Goal: Find specific page/section: Find specific page/section

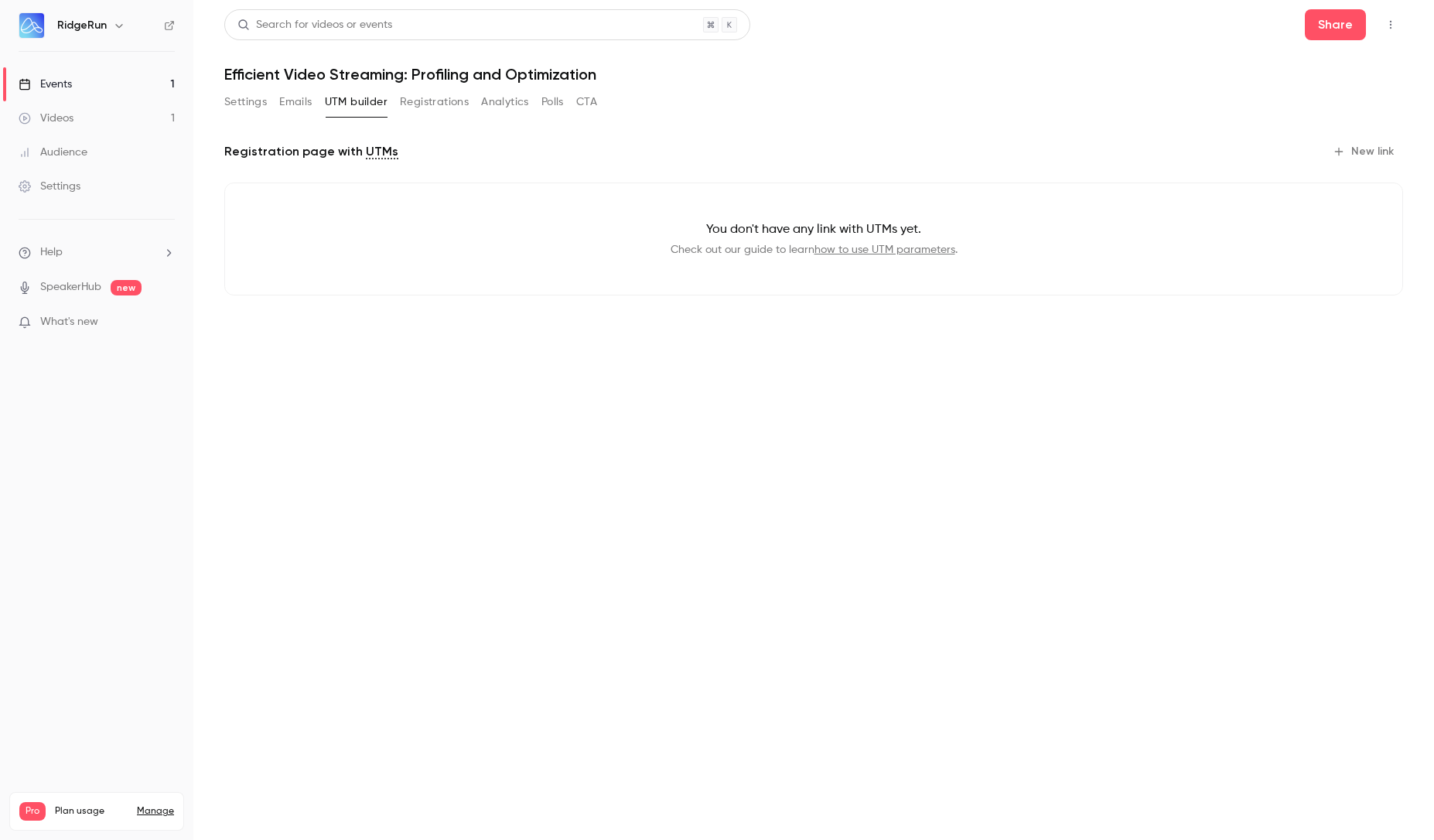
click at [421, 101] on button "Registrations" at bounding box center [435, 102] width 69 height 25
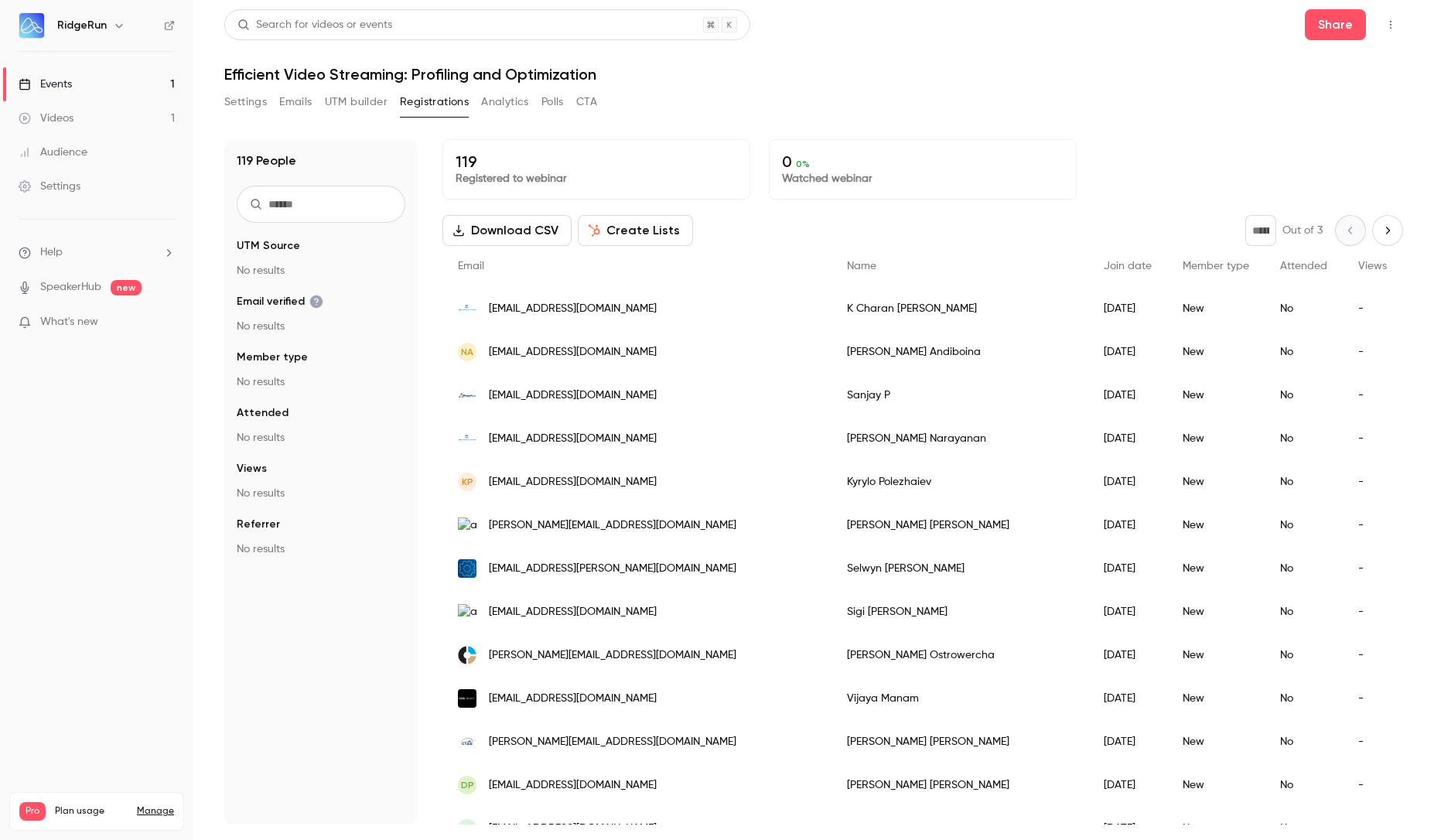
click at [252, 106] on button "Settings" at bounding box center [245, 102] width 43 height 25
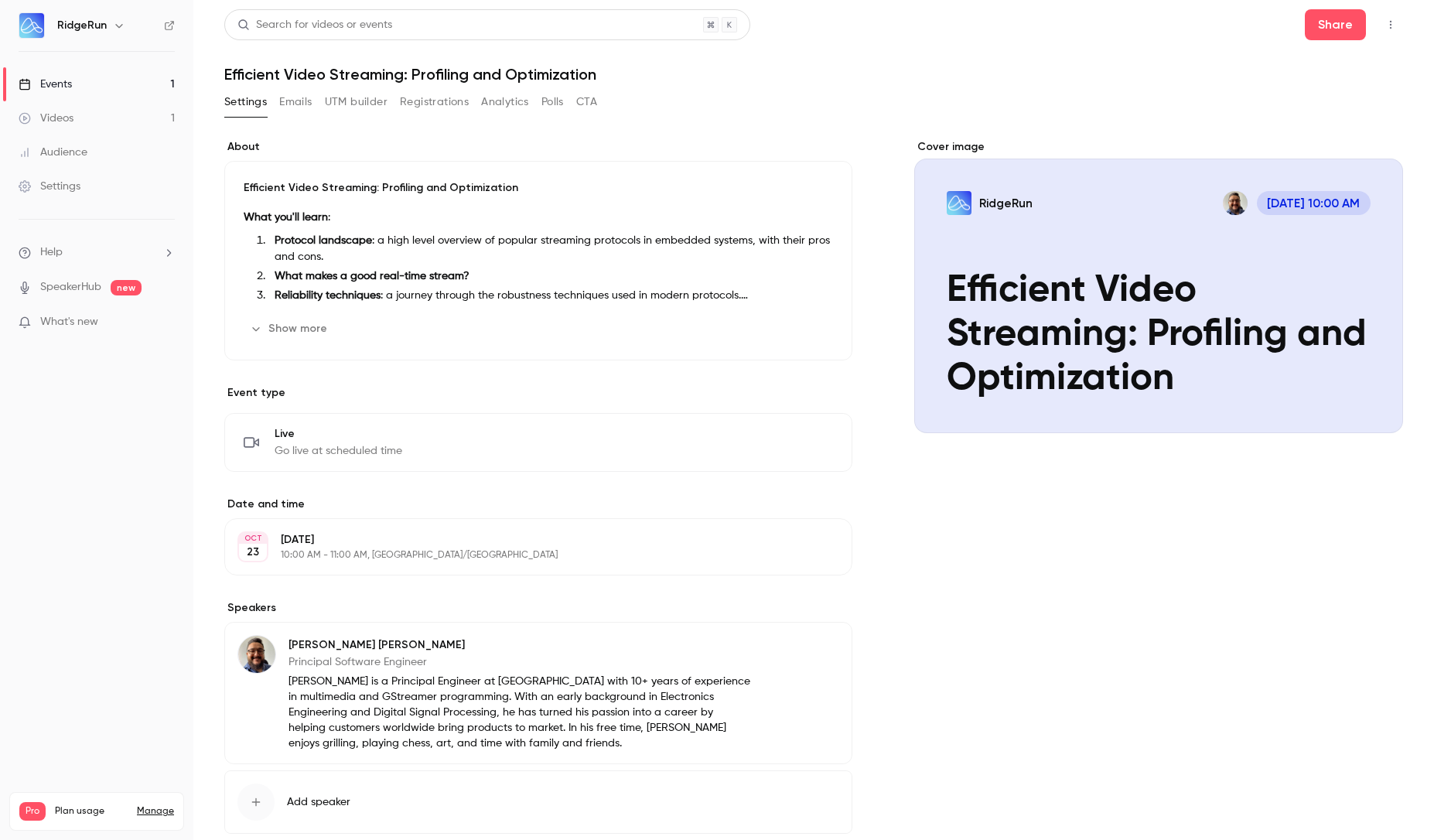
click at [69, 29] on h6 "RidgeRun" at bounding box center [81, 25] width 50 height 15
click at [30, 25] on img at bounding box center [32, 26] width 25 height 25
click at [519, 103] on button "Analytics" at bounding box center [504, 102] width 48 height 25
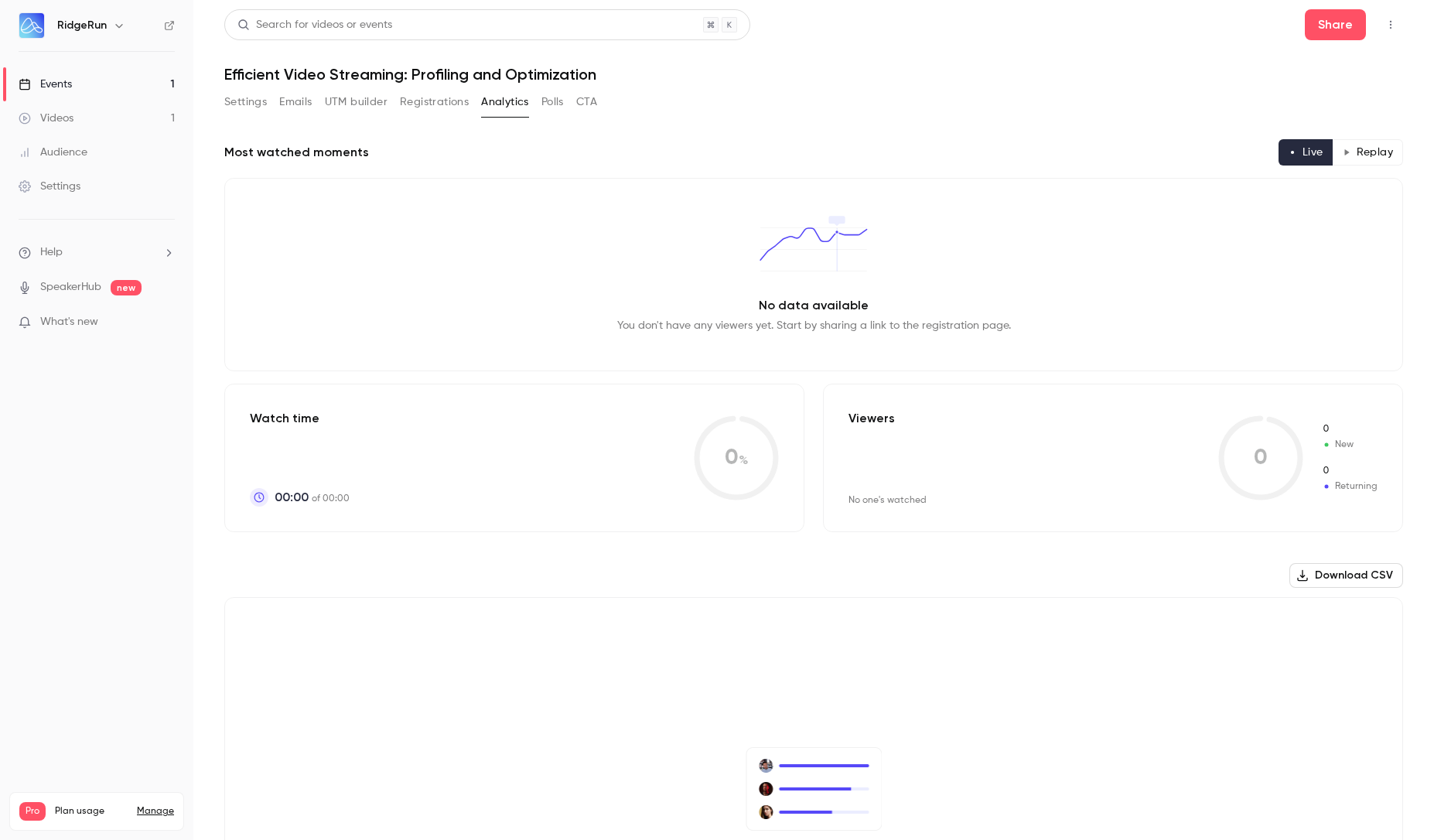
click at [425, 101] on button "Registrations" at bounding box center [435, 102] width 69 height 25
